Goal: Transaction & Acquisition: Purchase product/service

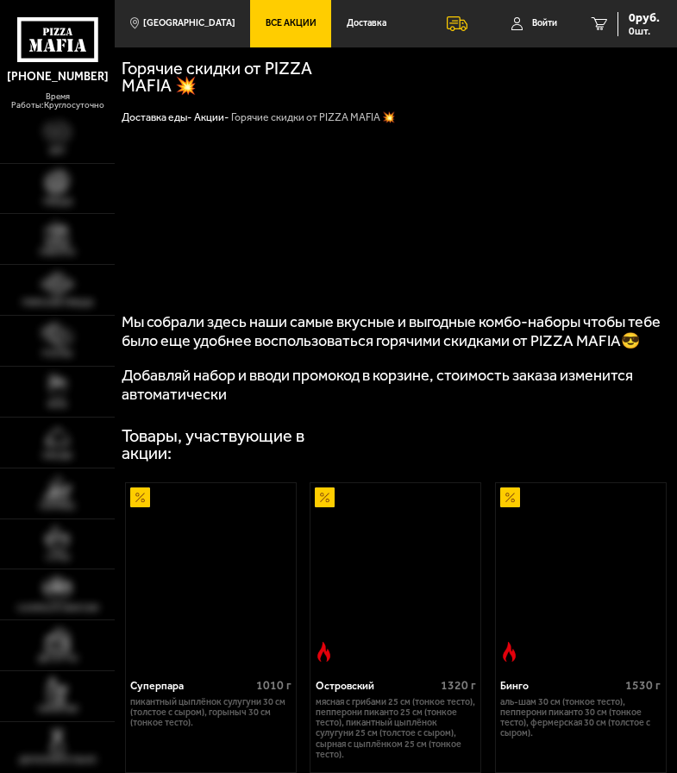
click at [137, 575] on img at bounding box center [211, 574] width 170 height 182
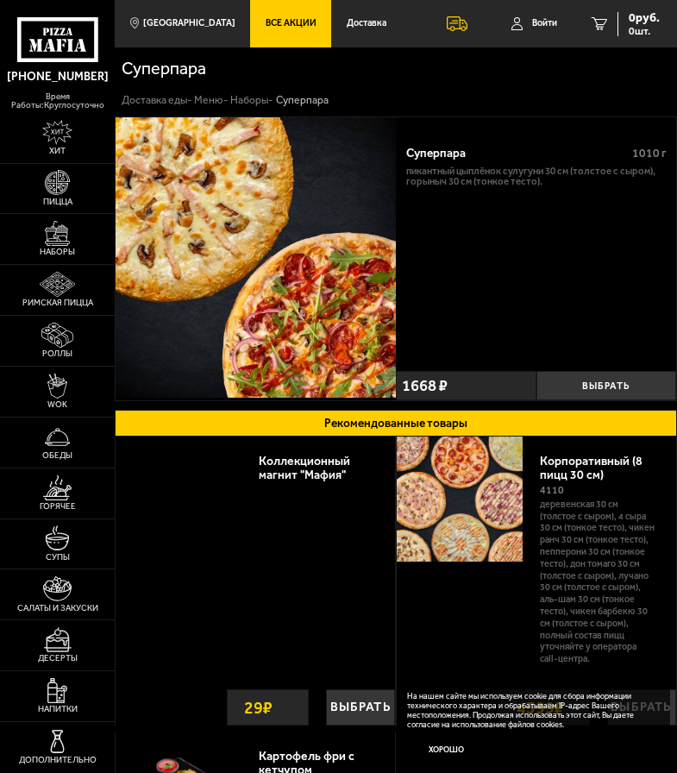
click at [177, 202] on img at bounding box center [256, 257] width 280 height 280
